Goal: Information Seeking & Learning: Learn about a topic

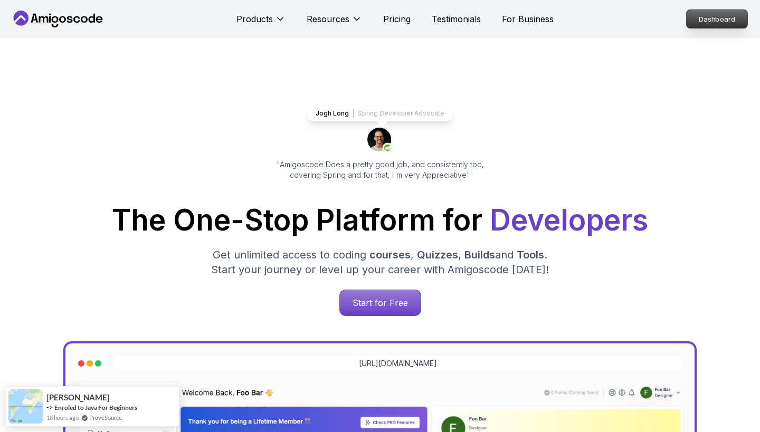
click at [720, 14] on p "Dashboard" at bounding box center [717, 19] width 61 height 18
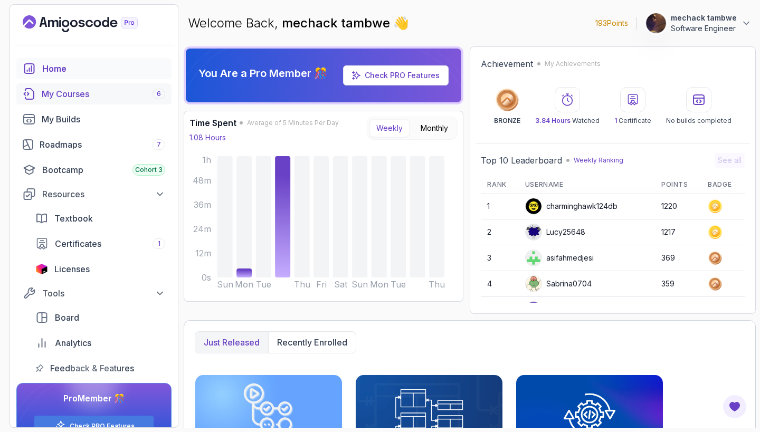
click at [130, 91] on div "My Courses 6" at bounding box center [104, 94] width 124 height 13
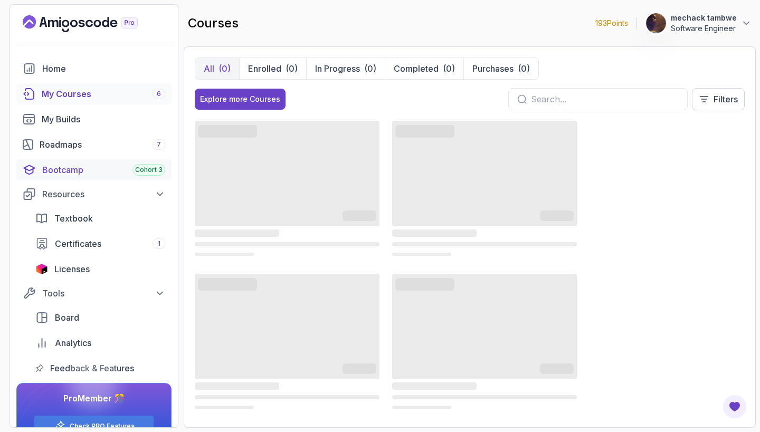
click at [110, 173] on div "Bootcamp Cohort 3" at bounding box center [103, 170] width 123 height 13
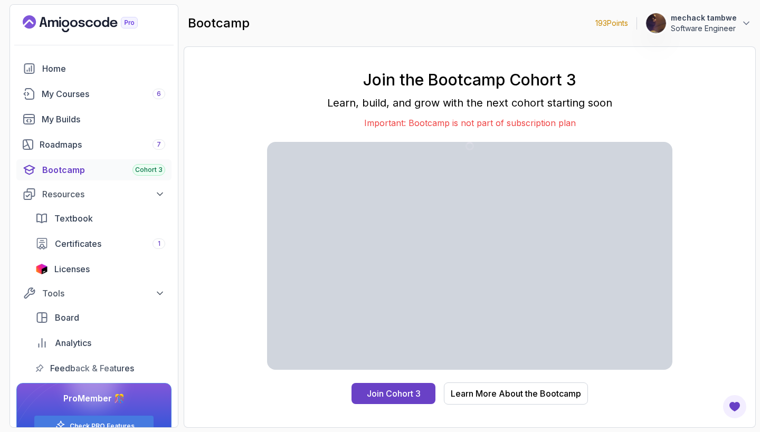
click at [110, 173] on div "Bootcamp Cohort 3" at bounding box center [103, 170] width 123 height 13
click at [97, 95] on div "My Courses 6" at bounding box center [104, 94] width 124 height 13
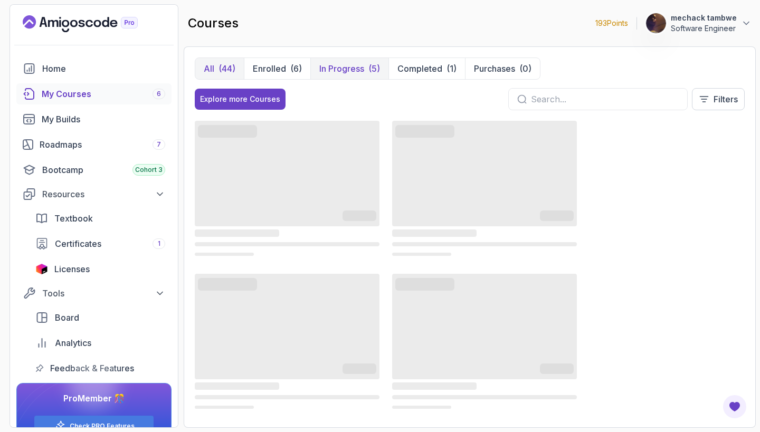
click at [365, 67] on button "In Progress (5)" at bounding box center [349, 68] width 78 height 21
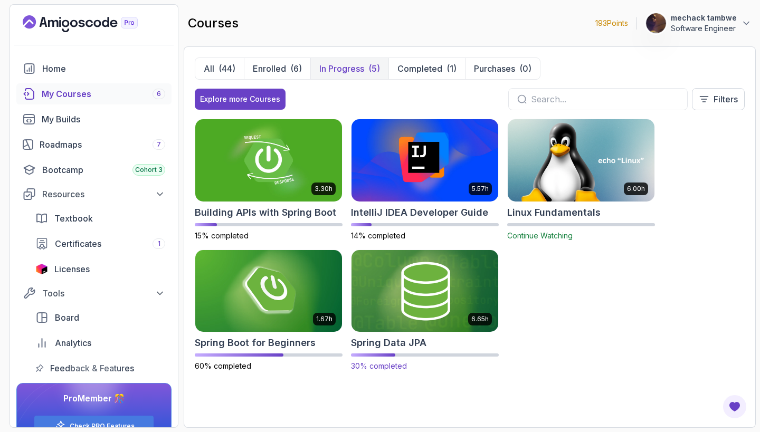
click at [408, 346] on h2 "Spring Data JPA" at bounding box center [388, 343] width 75 height 15
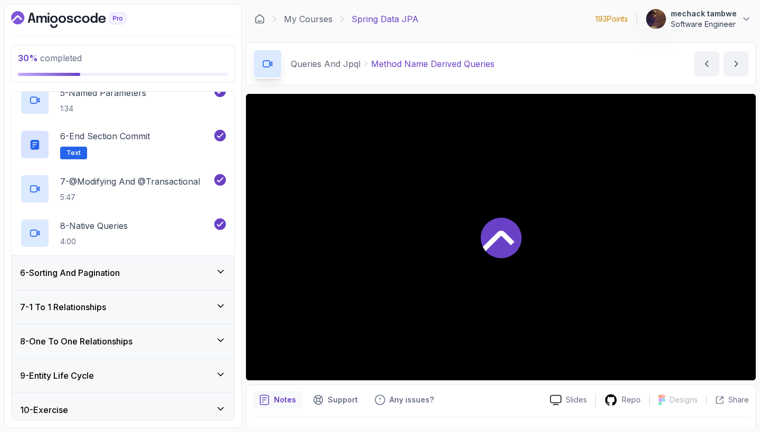
scroll to position [364, 0]
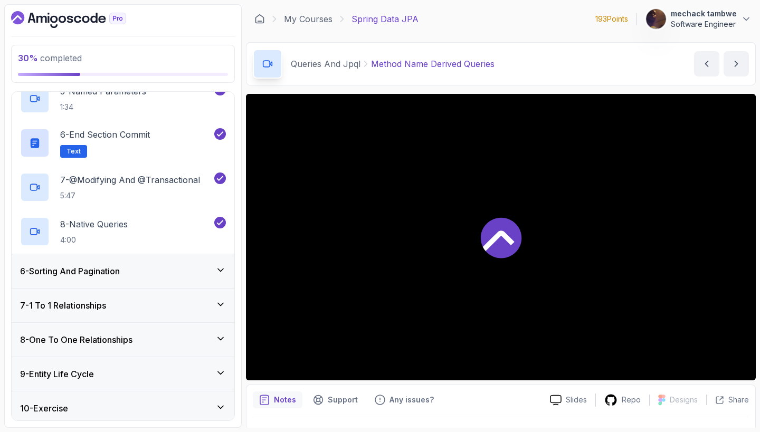
click at [172, 273] on div "6 - Sorting And Pagination" at bounding box center [123, 271] width 206 height 13
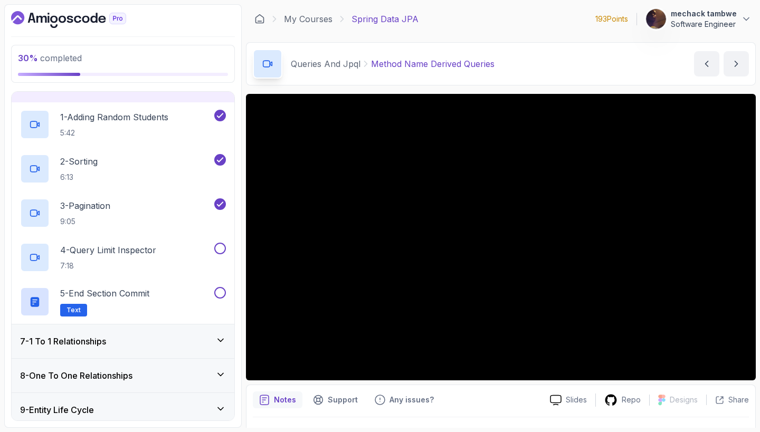
scroll to position [197, 0]
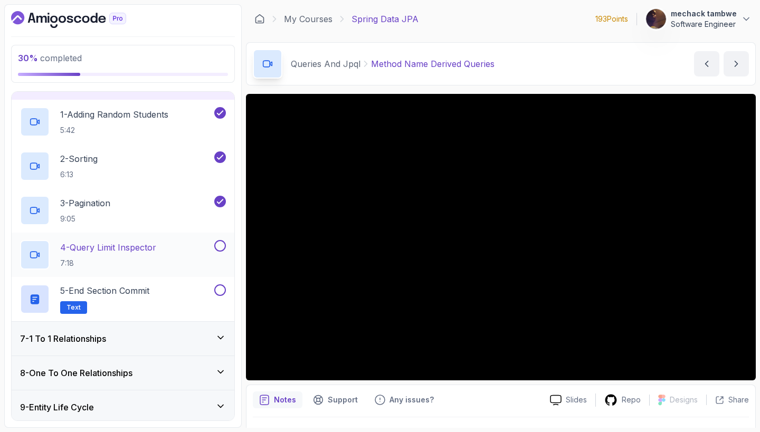
click at [147, 248] on p "4 - Query Limit Inspector" at bounding box center [108, 247] width 96 height 13
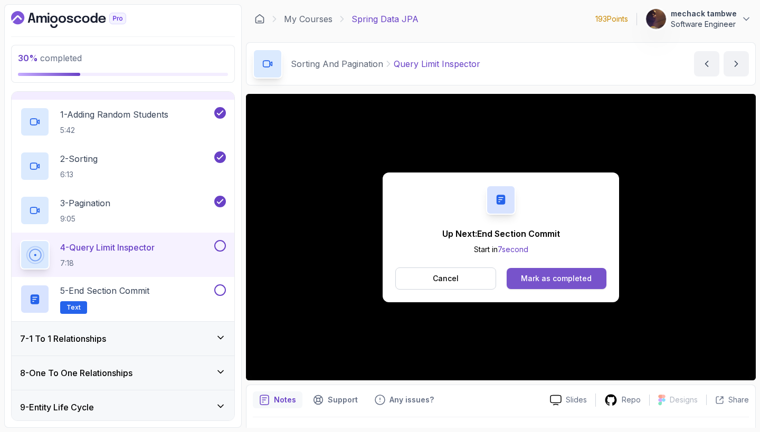
click at [547, 281] on div "Mark as completed" at bounding box center [556, 278] width 71 height 11
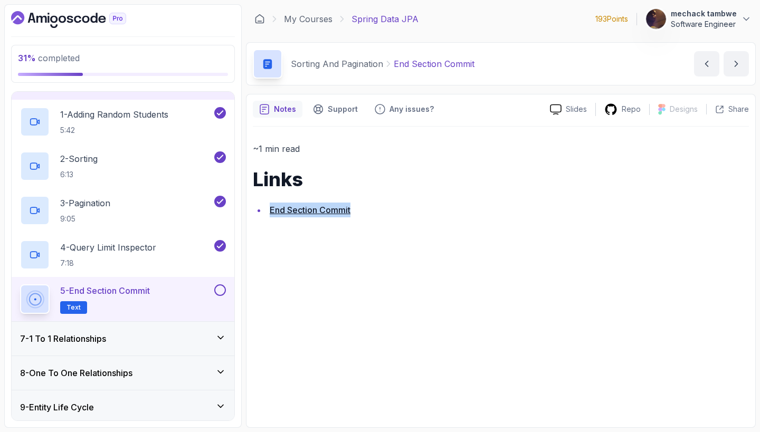
drag, startPoint x: 547, startPoint y: 281, endPoint x: 622, endPoint y: 188, distance: 119.7
click at [622, 188] on div "~1 min read Links End Section Commit" at bounding box center [501, 274] width 496 height 295
click at [222, 294] on button at bounding box center [220, 291] width 12 height 12
click at [741, 61] on icon "next content" at bounding box center [736, 64] width 11 height 11
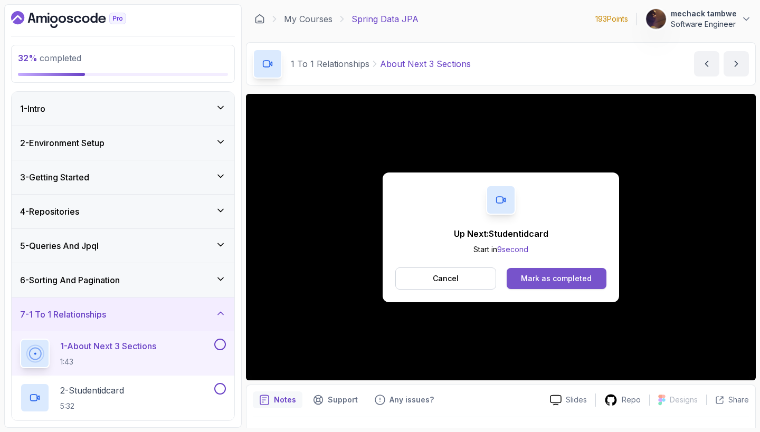
click at [551, 279] on div "Mark as completed" at bounding box center [556, 278] width 71 height 11
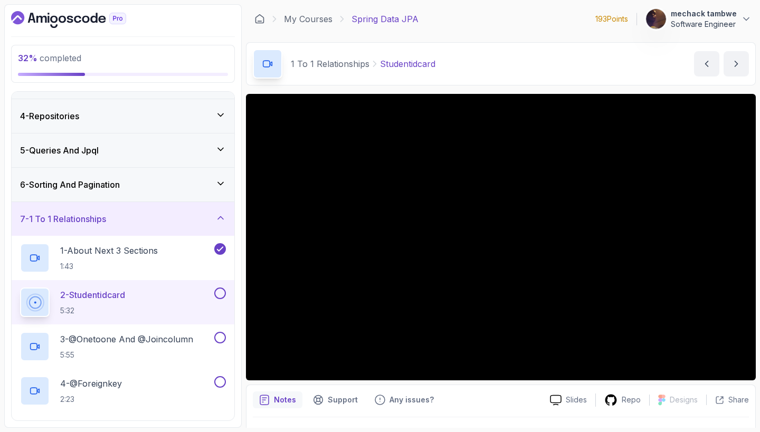
scroll to position [108, 0]
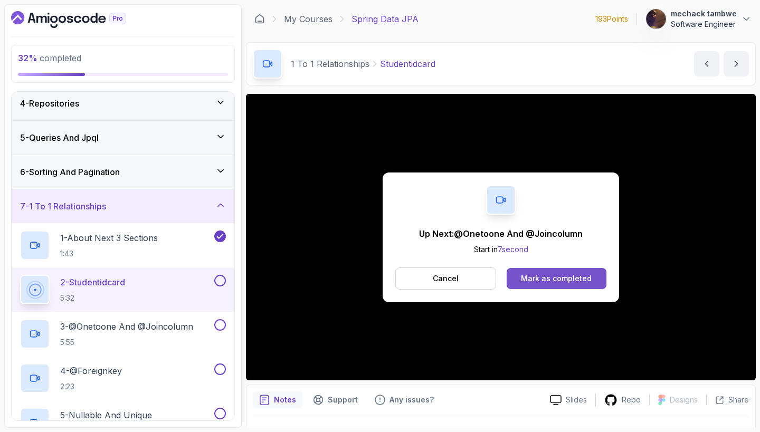
click at [541, 272] on button "Mark as completed" at bounding box center [557, 278] width 100 height 21
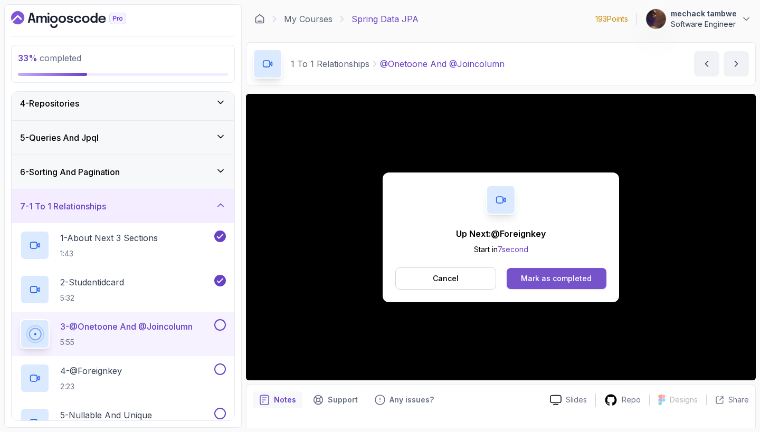
click at [540, 279] on div "Mark as completed" at bounding box center [556, 278] width 71 height 11
